Goal: Transaction & Acquisition: Download file/media

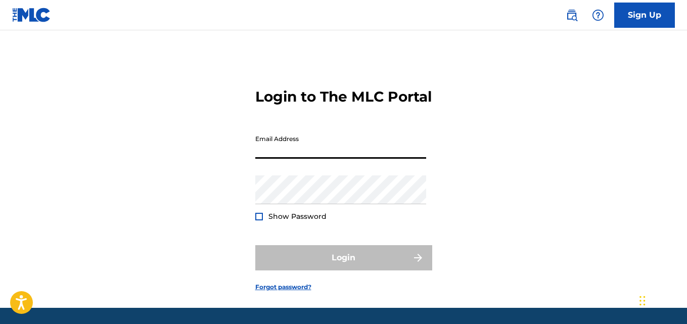
click at [305, 159] on input "Email Address" at bounding box center [340, 144] width 171 height 29
paste input "[EMAIL_ADDRESS][DOMAIN_NAME]"
type input "[EMAIL_ADDRESS][DOMAIN_NAME]"
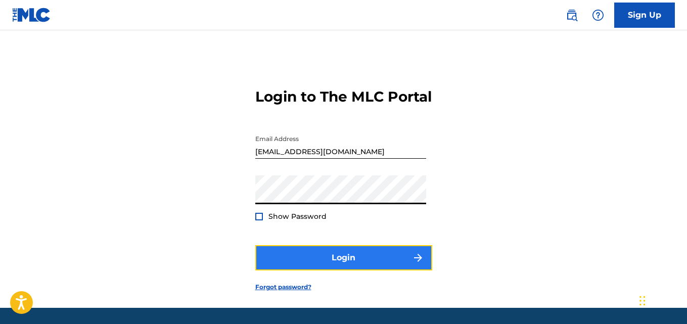
click at [339, 271] on button "Login" at bounding box center [343, 257] width 177 height 25
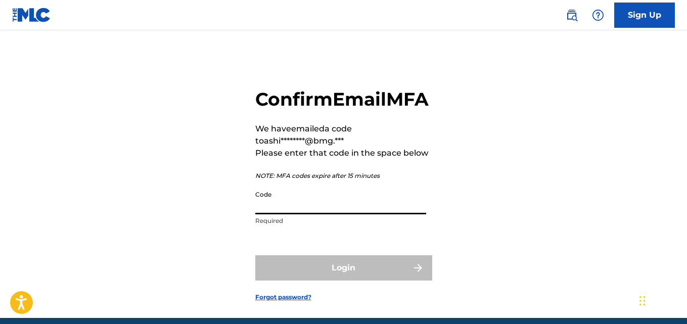
click at [304, 214] on input "Code" at bounding box center [340, 200] width 171 height 29
paste input "739693"
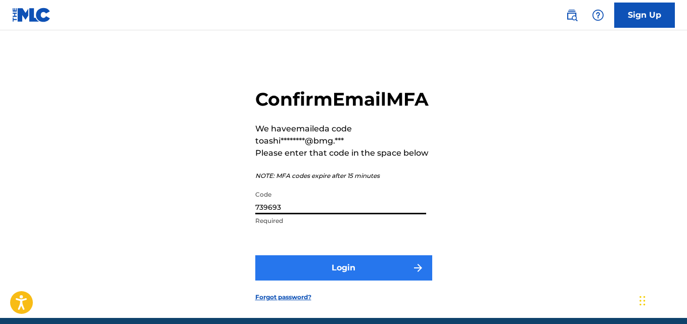
type input "739693"
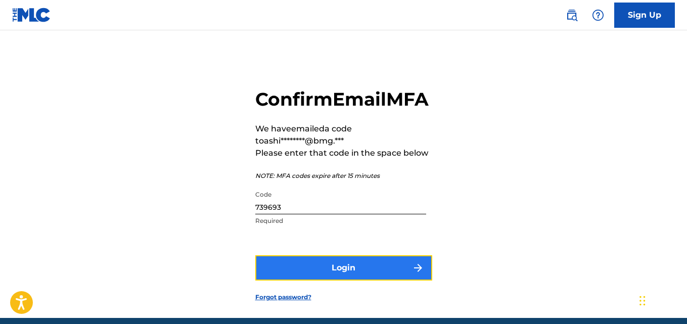
click at [346, 281] on button "Login" at bounding box center [343, 267] width 177 height 25
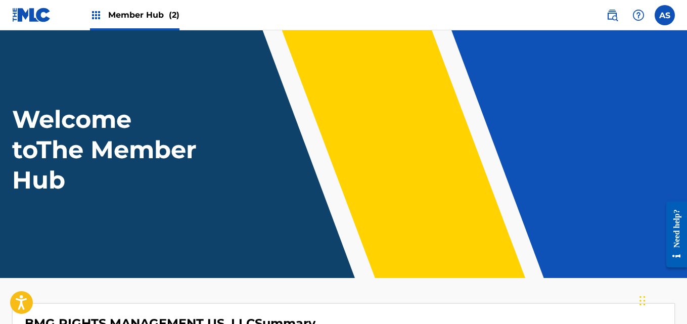
click at [94, 17] on img at bounding box center [96, 15] width 12 height 12
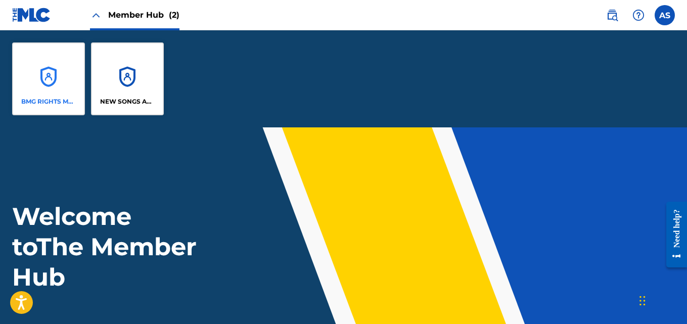
click at [61, 91] on div "BMG RIGHTS MANAGEMENT US, LLC" at bounding box center [48, 78] width 73 height 73
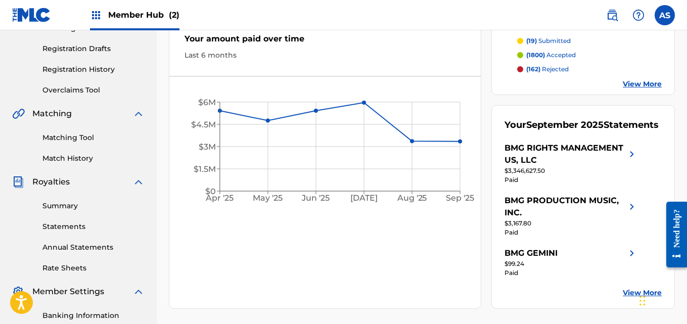
scroll to position [165, 0]
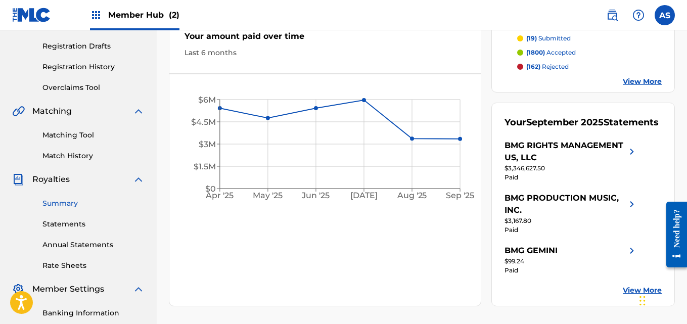
click at [59, 203] on link "Summary" at bounding box center [93, 203] width 102 height 11
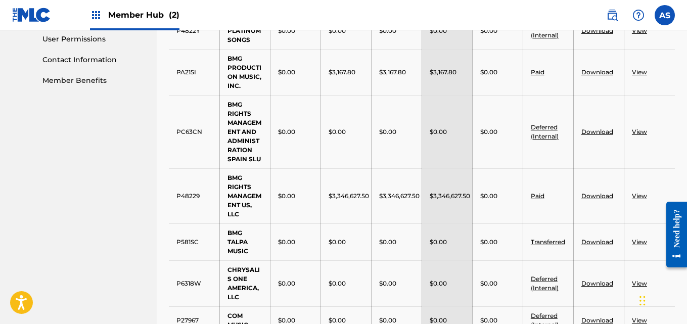
scroll to position [493, 0]
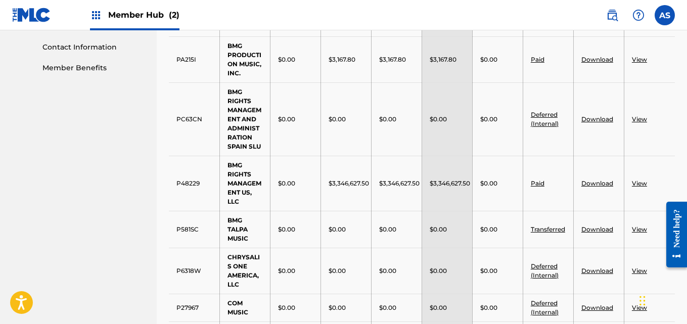
click at [640, 180] on link "View" at bounding box center [639, 184] width 15 height 8
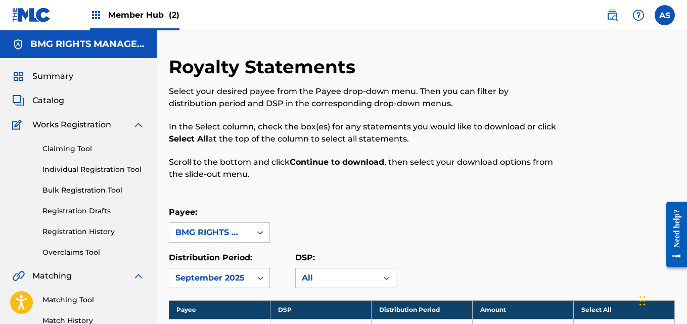
click at [593, 309] on th "Select All" at bounding box center [624, 309] width 101 height 19
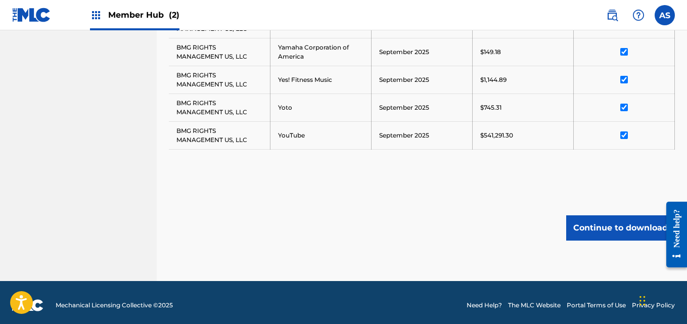
scroll to position [1511, 0]
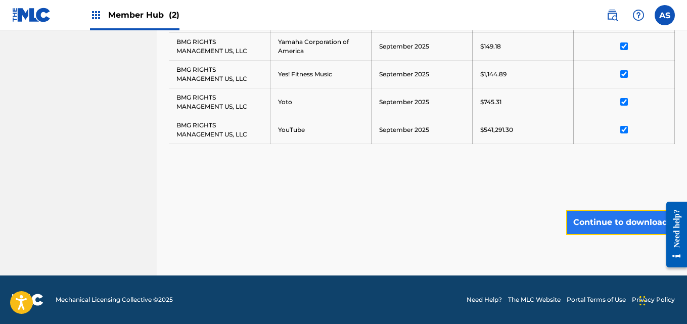
click at [608, 223] on button "Continue to download" at bounding box center [621, 222] width 109 height 25
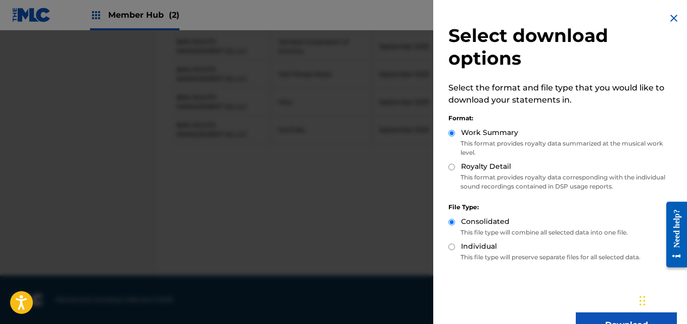
click at [452, 167] on input "Royalty Detail" at bounding box center [452, 167] width 7 height 7
radio input "true"
click at [608, 315] on button "Download" at bounding box center [626, 325] width 101 height 25
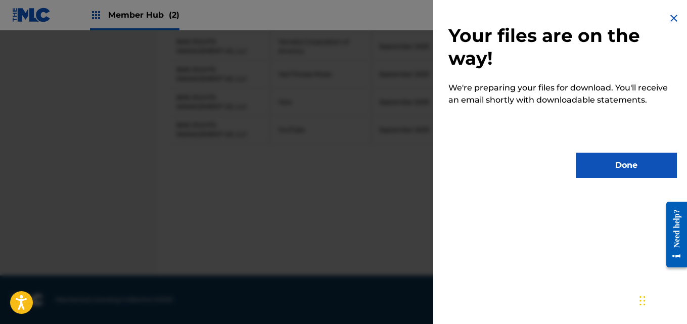
click at [608, 315] on div "Your files are on the way! We're preparing your files for download. You'll rece…" at bounding box center [563, 162] width 259 height 324
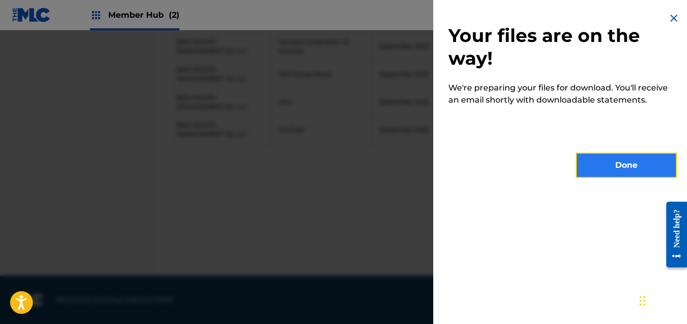
click at [617, 167] on button "Done" at bounding box center [626, 165] width 101 height 25
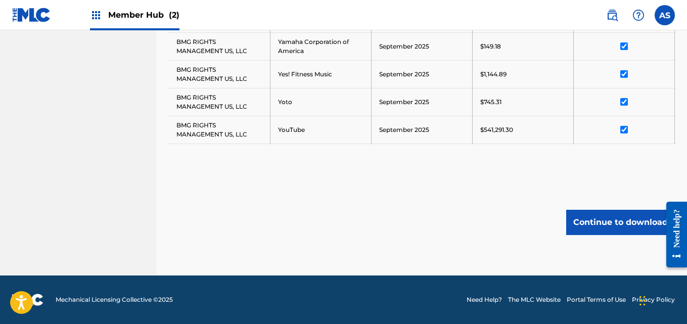
click at [97, 15] on img at bounding box center [96, 15] width 12 height 12
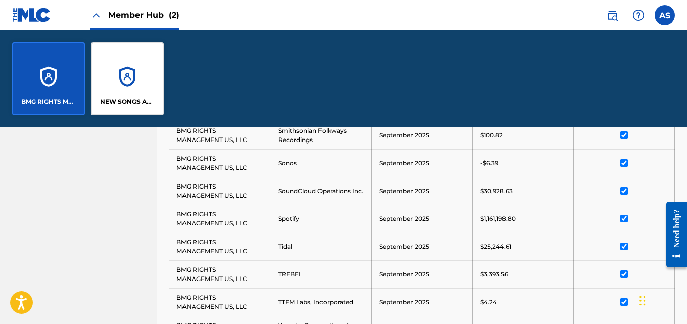
scroll to position [1041, 0]
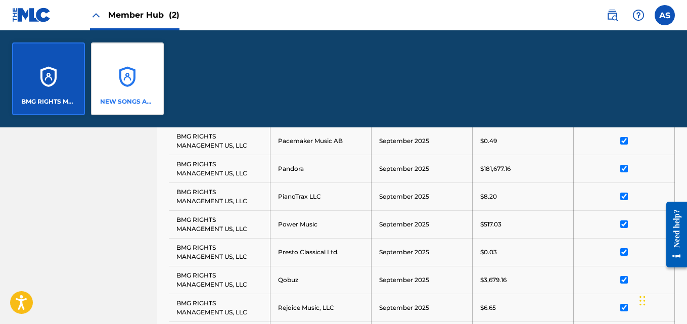
click at [118, 89] on div "NEW SONGS ADMINISTRATION" at bounding box center [127, 78] width 73 height 73
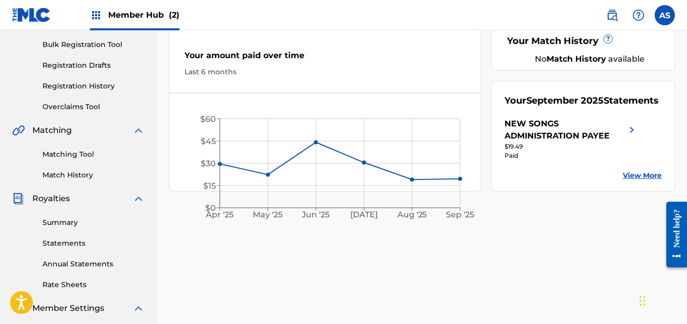
scroll to position [146, 0]
click at [66, 221] on link "Summary" at bounding box center [93, 222] width 102 height 11
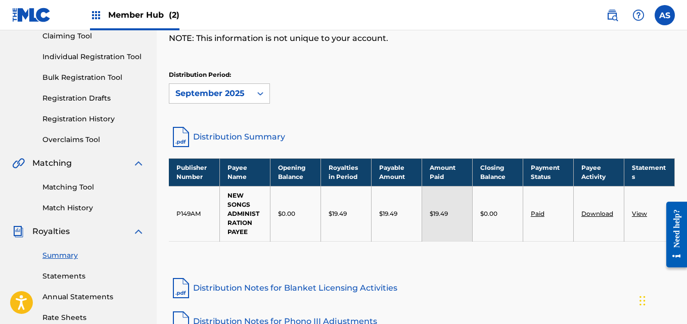
scroll to position [110, 0]
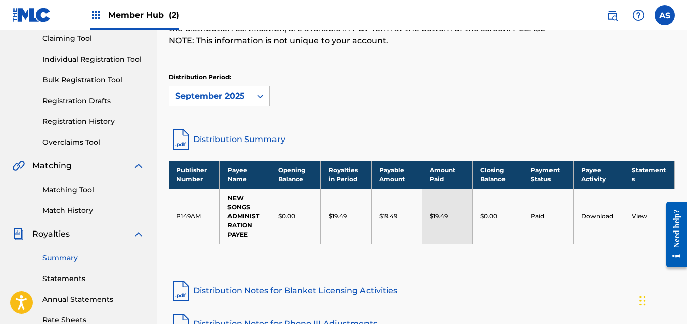
click at [93, 14] on img at bounding box center [96, 15] width 12 height 12
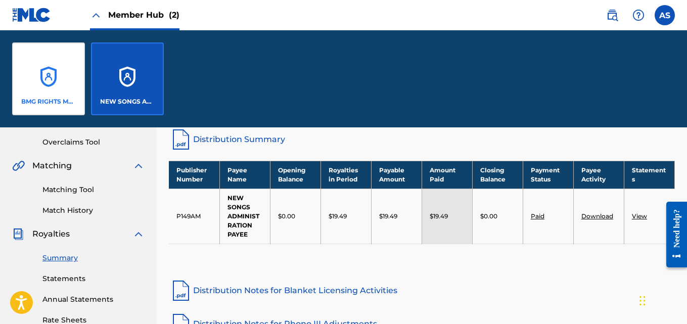
click at [38, 75] on div "BMG RIGHTS MANAGEMENT US, LLC" at bounding box center [48, 78] width 73 height 73
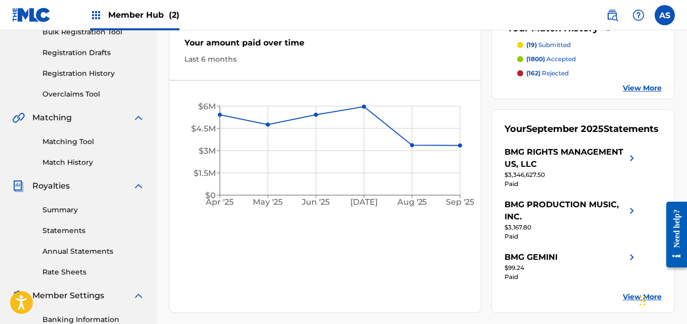
scroll to position [161, 0]
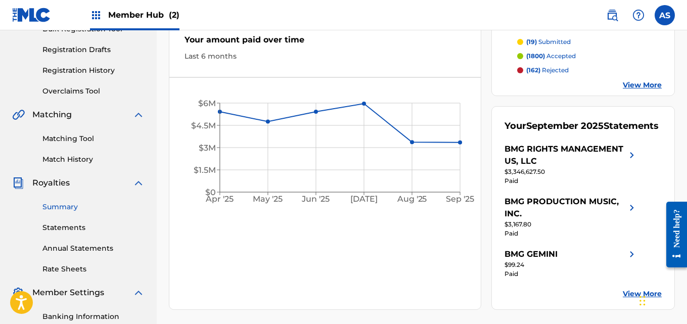
click at [58, 208] on link "Summary" at bounding box center [93, 207] width 102 height 11
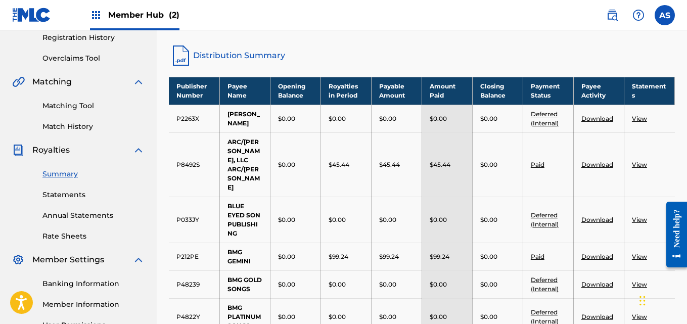
scroll to position [197, 0]
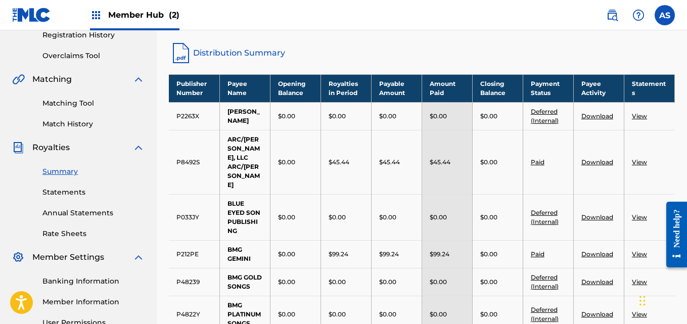
click at [638, 158] on link "View" at bounding box center [639, 162] width 15 height 8
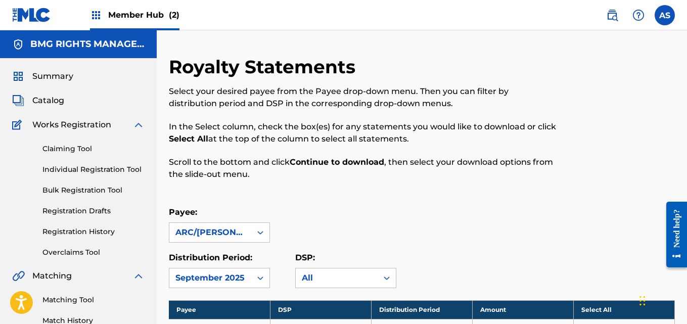
click at [603, 313] on th "Select All" at bounding box center [624, 309] width 101 height 19
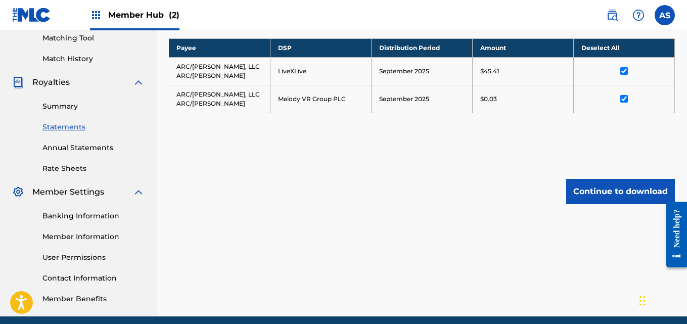
scroll to position [263, 0]
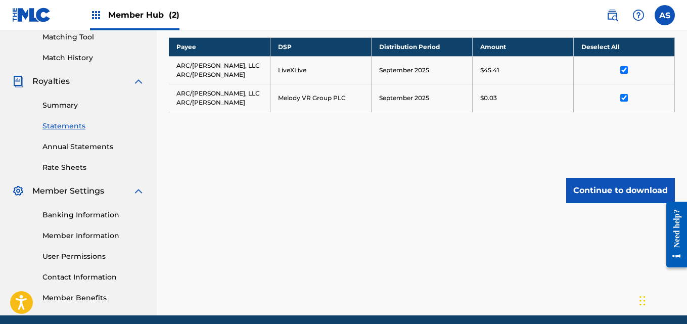
drag, startPoint x: 687, startPoint y: 73, endPoint x: 27, endPoint y: 15, distance: 663.2
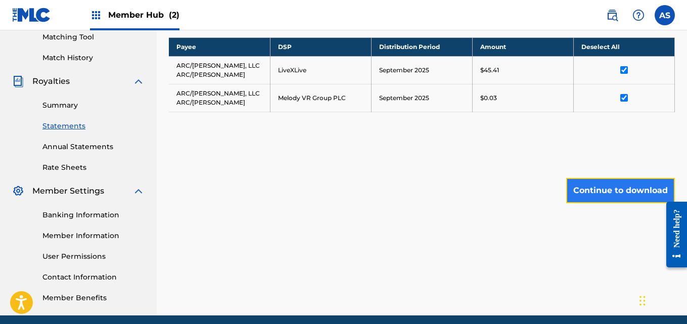
click at [595, 190] on button "Continue to download" at bounding box center [621, 190] width 109 height 25
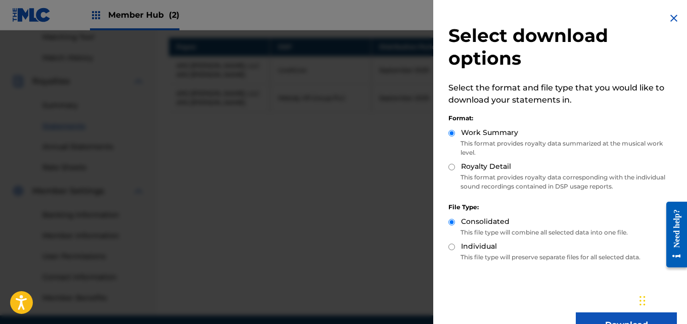
click at [453, 168] on input "Royalty Detail" at bounding box center [452, 167] width 7 height 7
radio input "true"
click at [605, 320] on button "Download" at bounding box center [626, 325] width 101 height 25
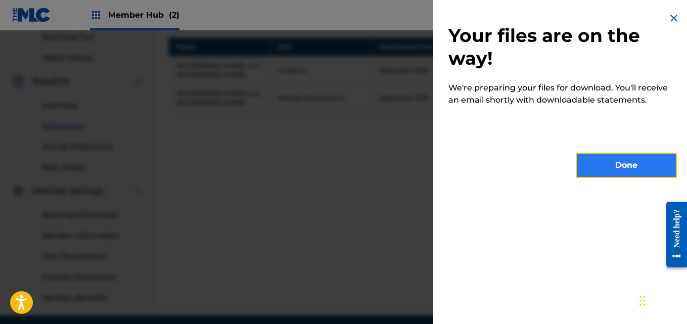
click at [606, 167] on button "Done" at bounding box center [626, 165] width 101 height 25
